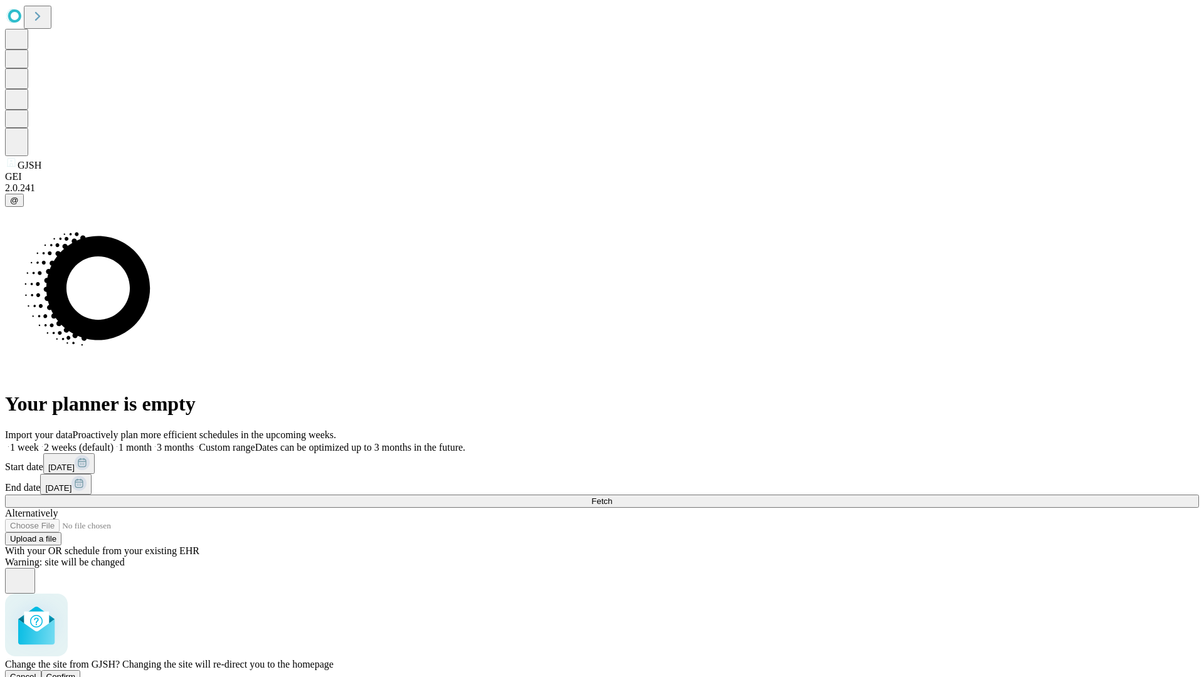
click at [76, 672] on span "Confirm" at bounding box center [60, 676] width 29 height 9
click at [152, 442] on label "1 month" at bounding box center [133, 447] width 38 height 11
click at [612, 497] on span "Fetch" at bounding box center [601, 501] width 21 height 9
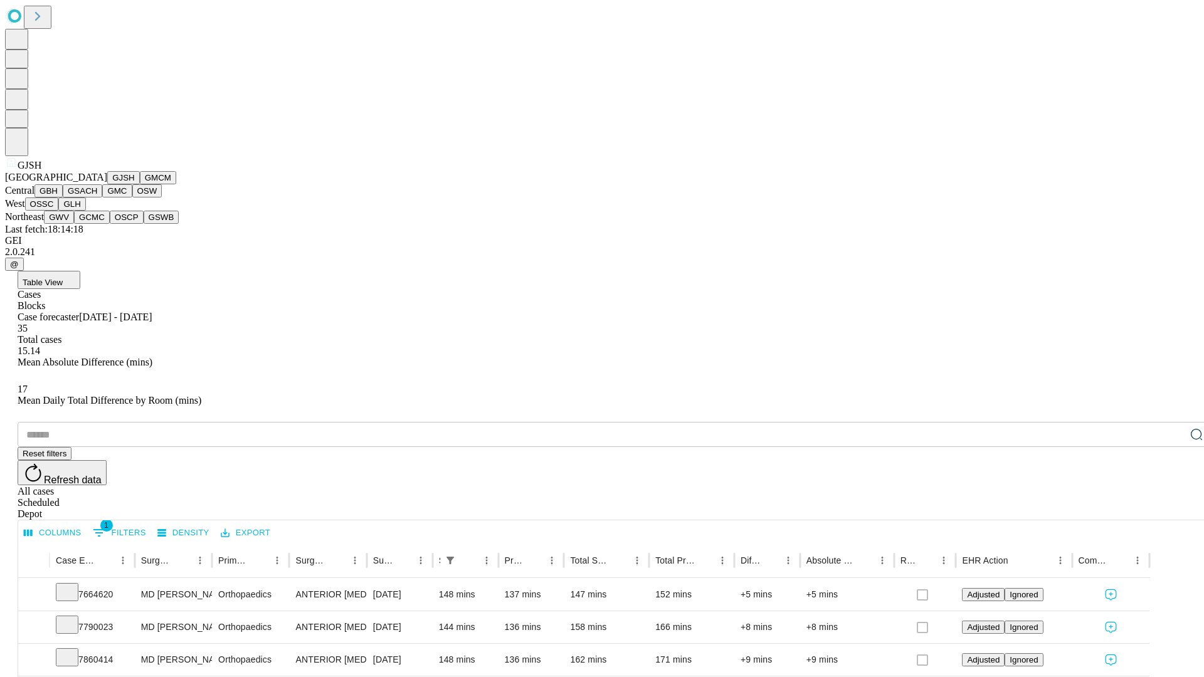
click at [140, 184] on button "GMCM" at bounding box center [158, 177] width 36 height 13
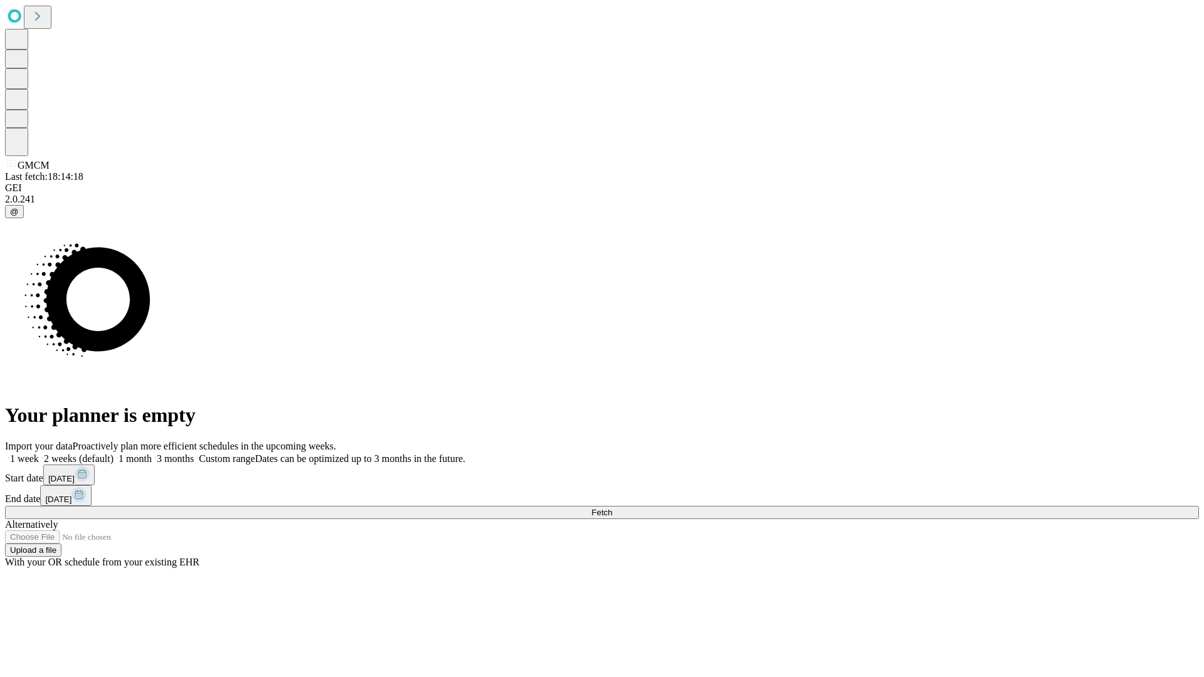
click at [152, 453] on label "1 month" at bounding box center [133, 458] width 38 height 11
click at [612, 508] on span "Fetch" at bounding box center [601, 512] width 21 height 9
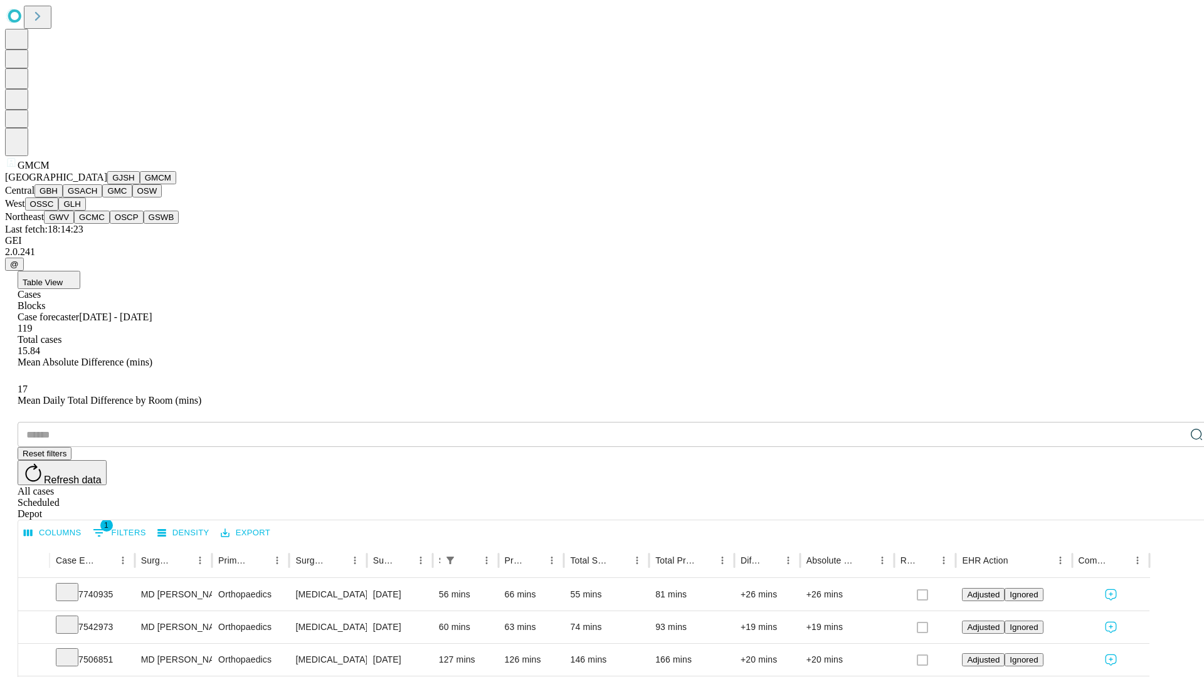
click at [63, 198] on button "GBH" at bounding box center [48, 190] width 28 height 13
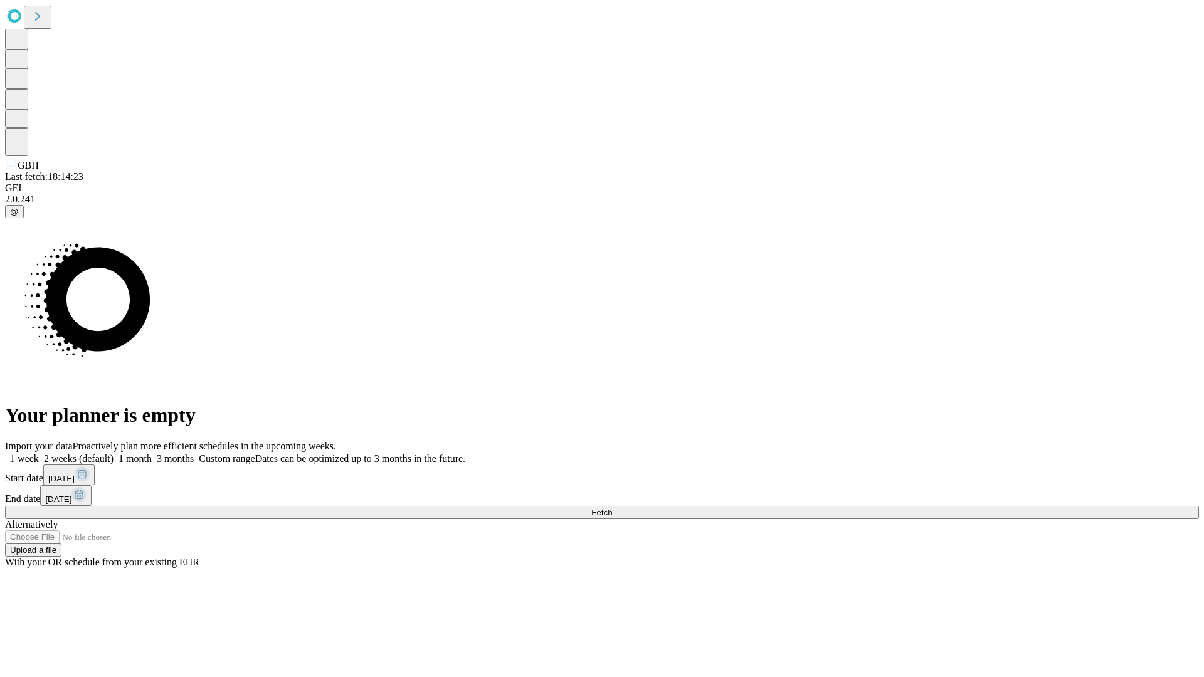
click at [152, 453] on label "1 month" at bounding box center [133, 458] width 38 height 11
click at [612, 508] on span "Fetch" at bounding box center [601, 512] width 21 height 9
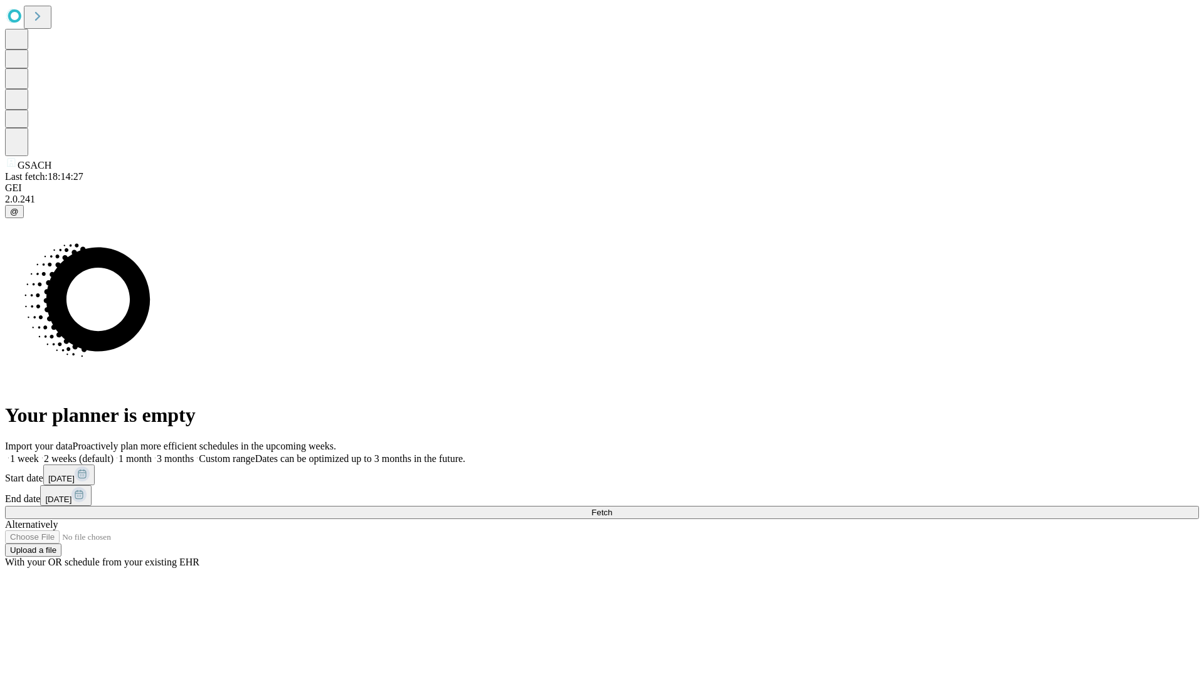
click at [152, 453] on label "1 month" at bounding box center [133, 458] width 38 height 11
click at [612, 508] on span "Fetch" at bounding box center [601, 512] width 21 height 9
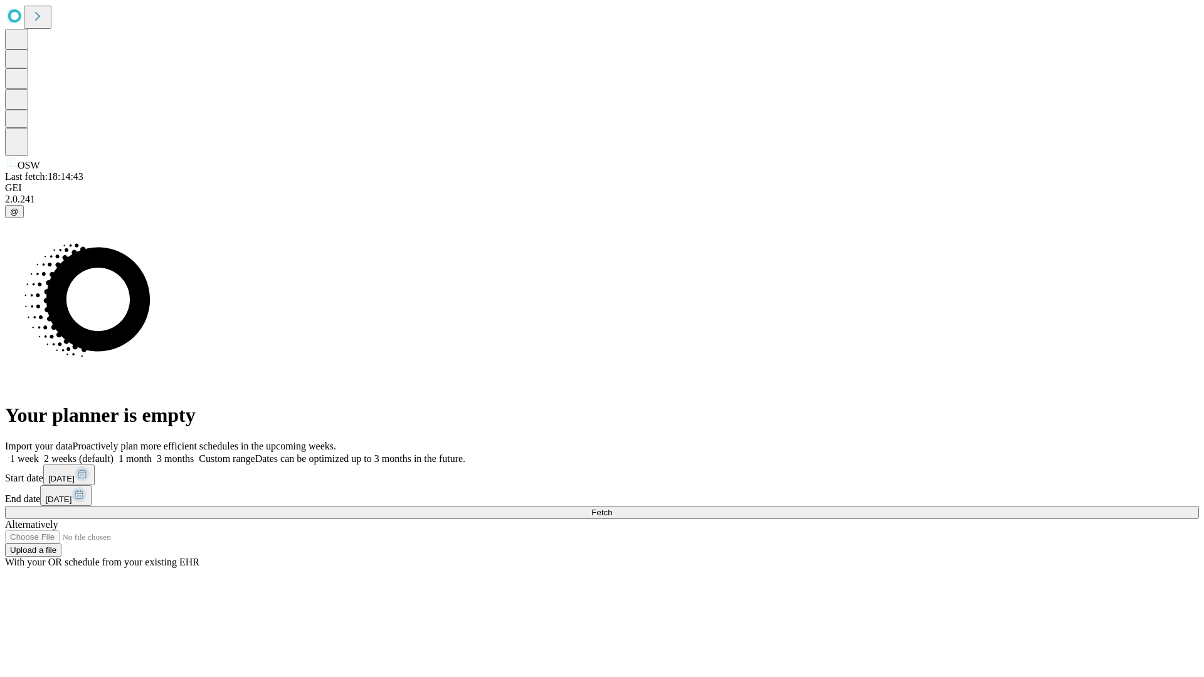
click at [612, 508] on span "Fetch" at bounding box center [601, 512] width 21 height 9
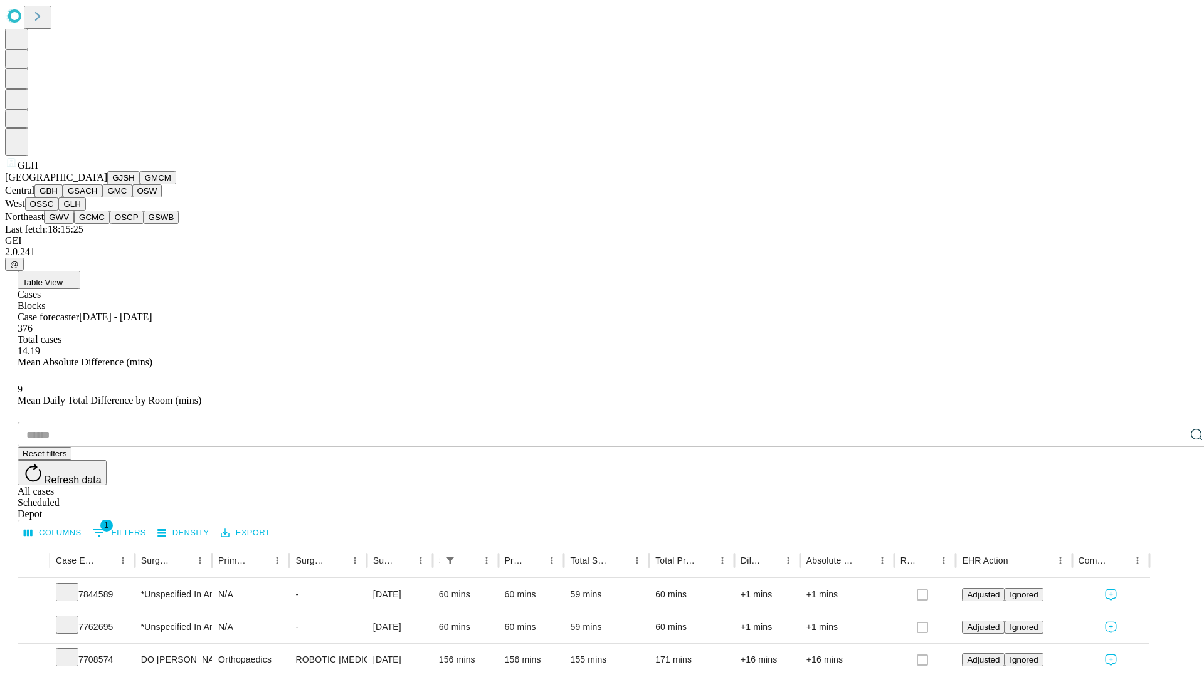
click at [74, 224] on button "GWV" at bounding box center [59, 217] width 30 height 13
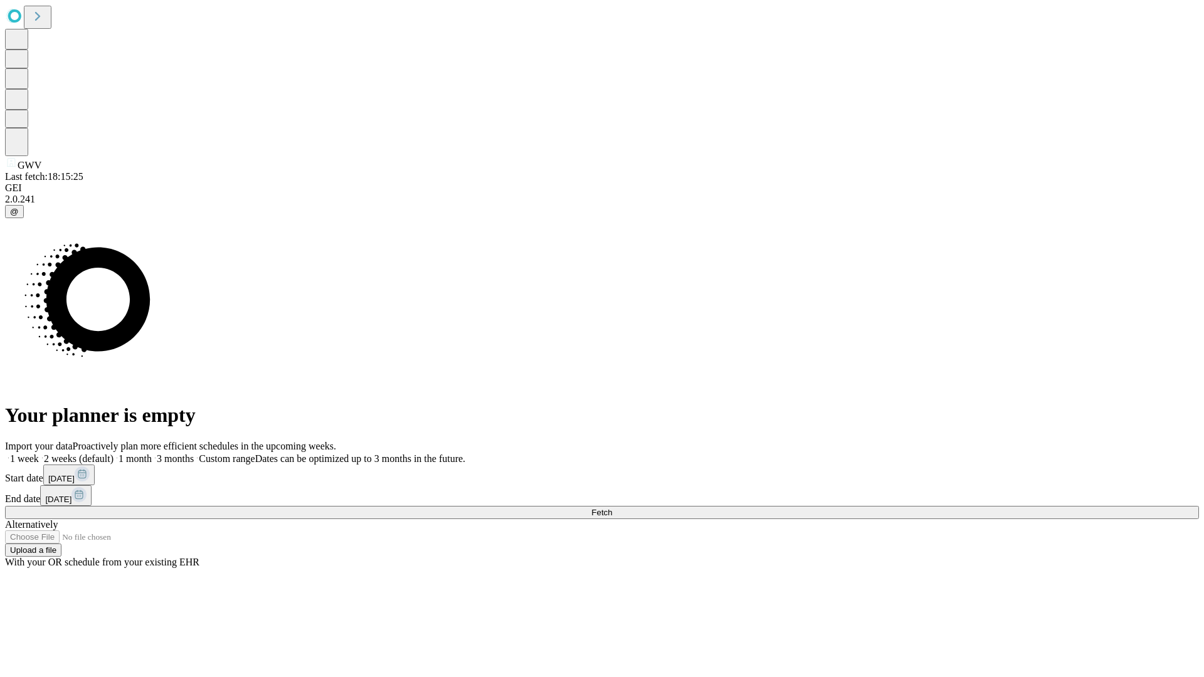
click at [152, 453] on label "1 month" at bounding box center [133, 458] width 38 height 11
click at [612, 508] on span "Fetch" at bounding box center [601, 512] width 21 height 9
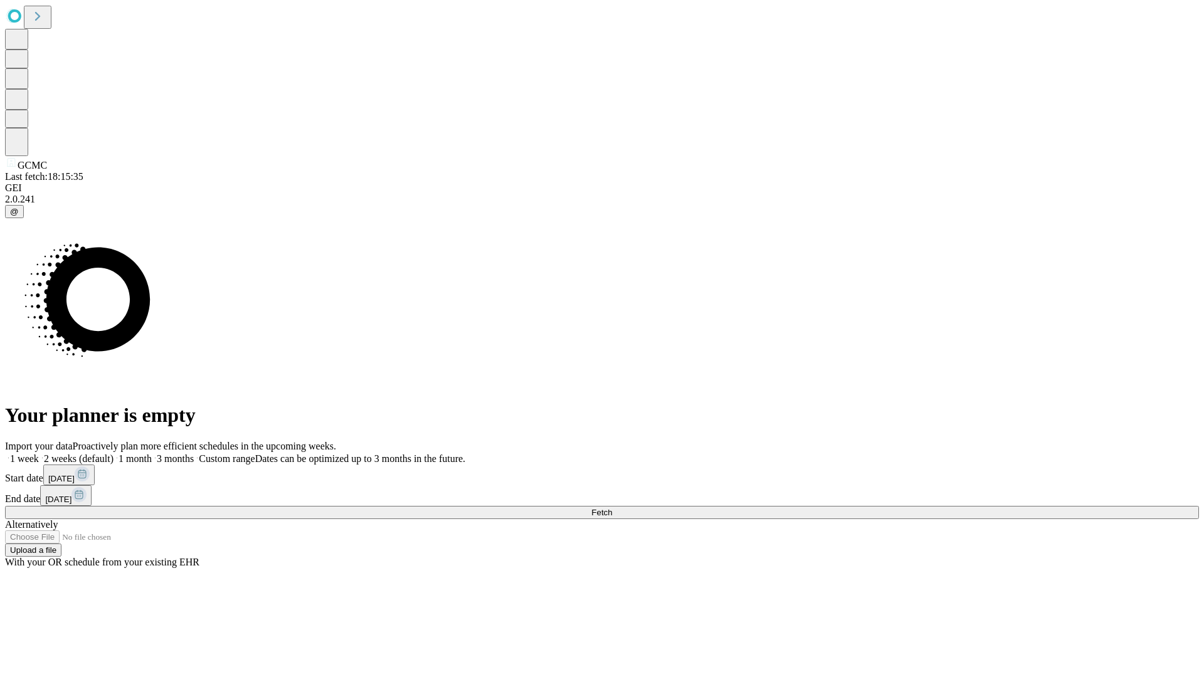
click at [152, 453] on label "1 month" at bounding box center [133, 458] width 38 height 11
click at [612, 508] on span "Fetch" at bounding box center [601, 512] width 21 height 9
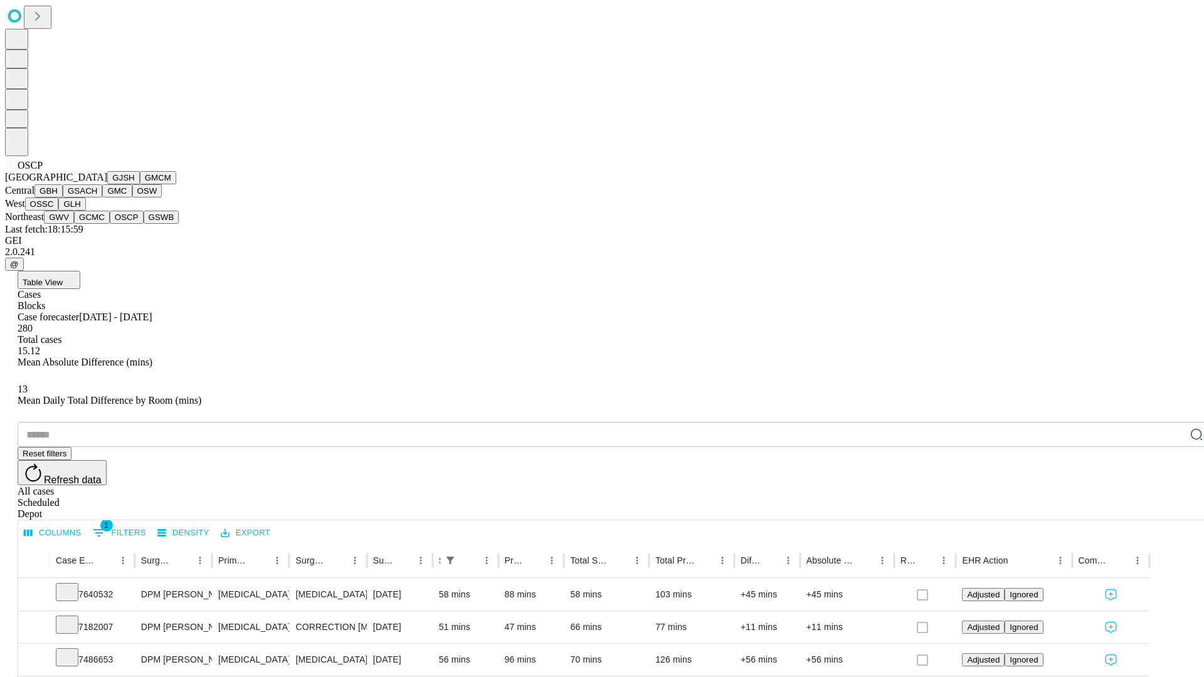
click at [144, 224] on button "GSWB" at bounding box center [162, 217] width 36 height 13
